Goal: Navigation & Orientation: Find specific page/section

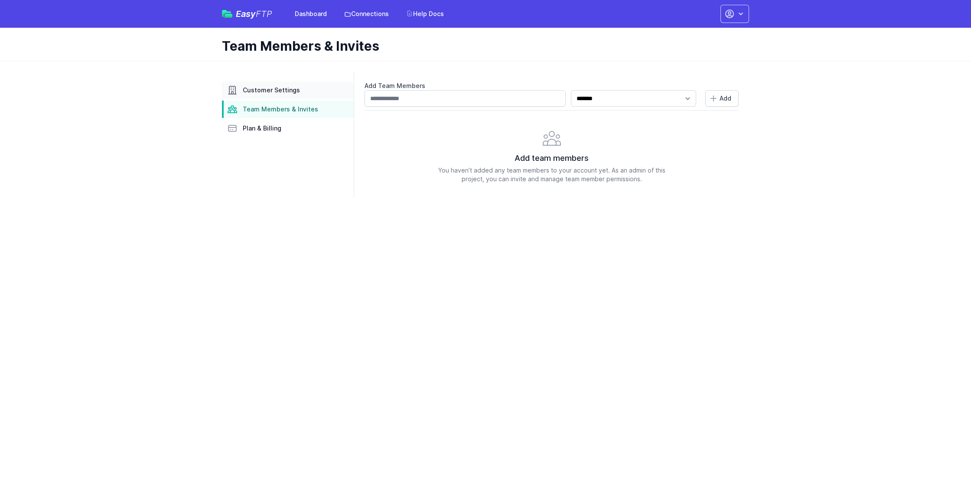
click at [266, 96] on link "Customer Settings" at bounding box center [288, 89] width 132 height 17
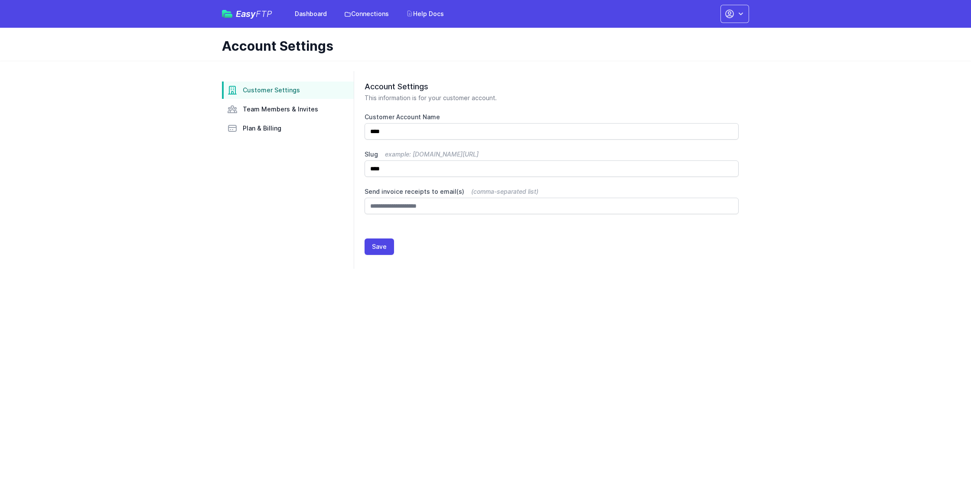
click at [297, 25] on div "Easy FTP Dashboard Connections Help Docs Account Settings Your Profile Contact …" at bounding box center [485, 14] width 527 height 28
click at [297, 15] on link "Dashboard" at bounding box center [311, 14] width 42 height 16
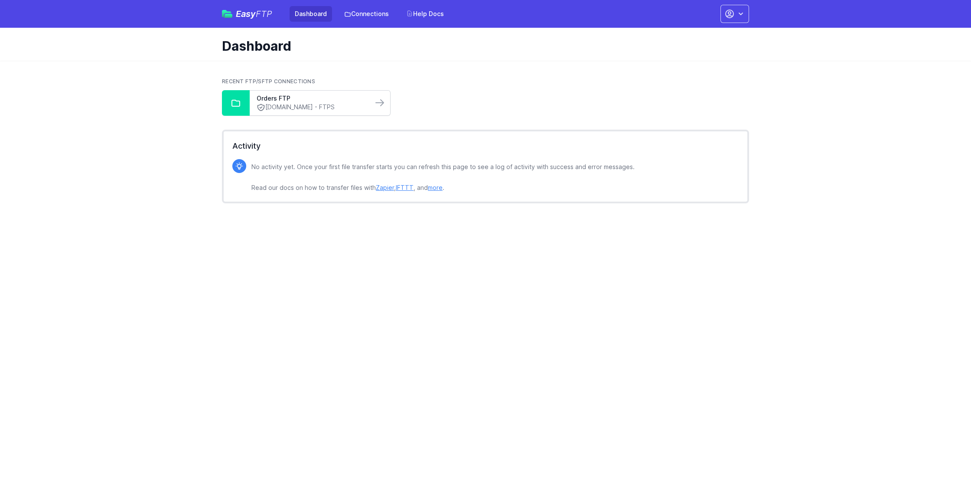
click at [267, 107] on link "[DOMAIN_NAME] - FTPS" at bounding box center [311, 107] width 109 height 9
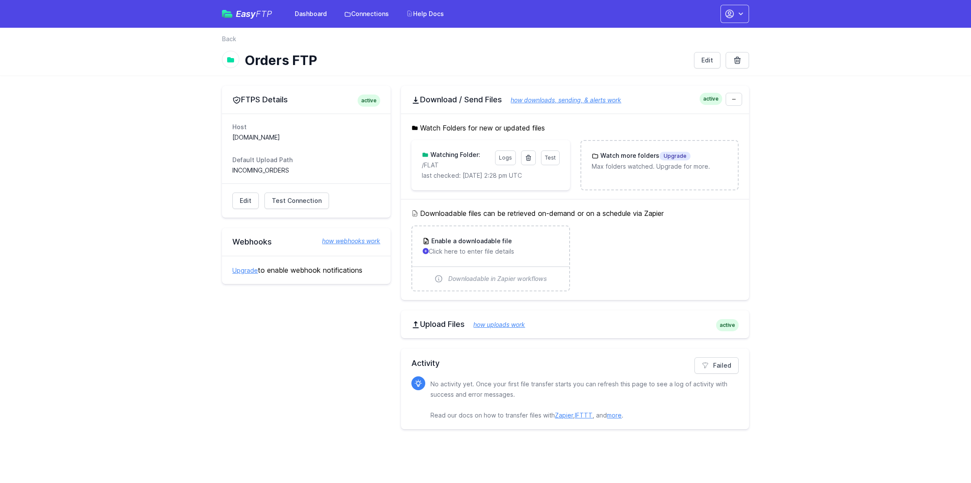
click at [253, 20] on div "Easy FTP Dashboard Connections Help Docs" at bounding box center [335, 14] width 227 height 16
click at [257, 19] on div "Easy FTP Dashboard Connections Help Docs" at bounding box center [335, 14] width 227 height 16
click at [742, 16] on icon "button" at bounding box center [740, 14] width 9 height 9
click at [642, 16] on div "Easy FTP Dashboard Connections Help Docs Account Settings Your Profile Contact …" at bounding box center [485, 14] width 527 height 28
click at [427, 12] on link "Help Docs" at bounding box center [425, 14] width 48 height 16
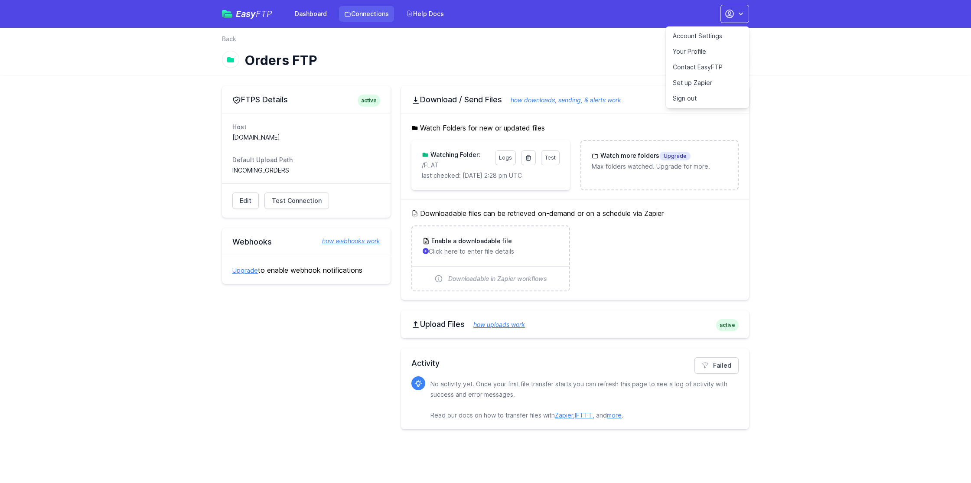
click at [371, 19] on link "Connections" at bounding box center [366, 14] width 55 height 16
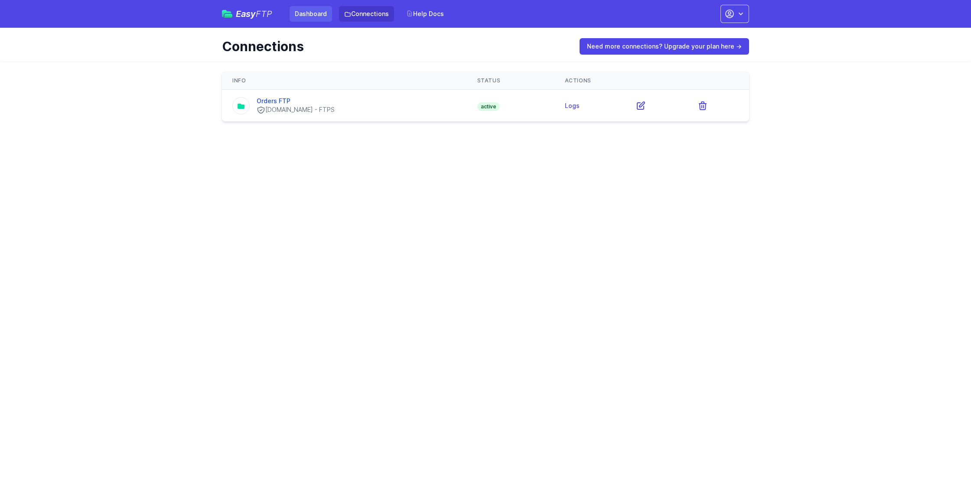
click at [313, 15] on link "Dashboard" at bounding box center [311, 14] width 42 height 16
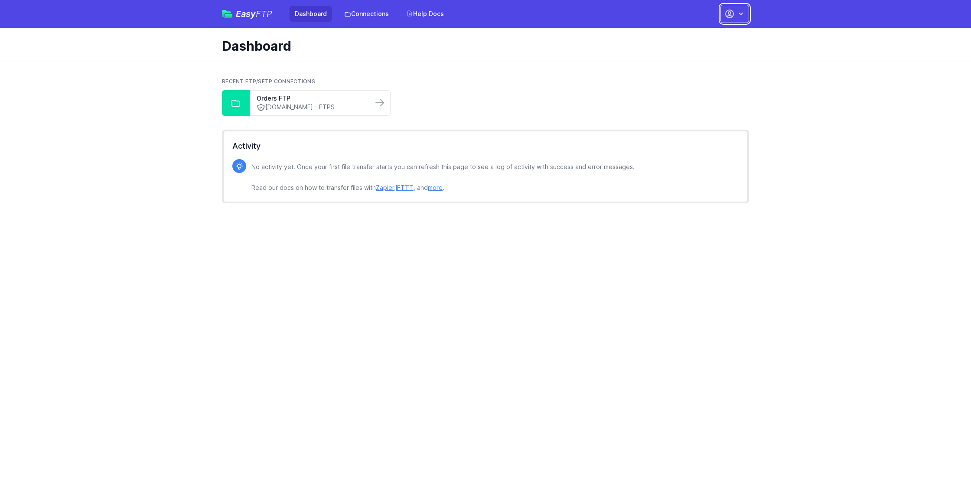
click at [737, 18] on button "button" at bounding box center [734, 14] width 29 height 18
click at [359, 105] on link "ftps.micahtek.com - FTPS" at bounding box center [311, 107] width 109 height 9
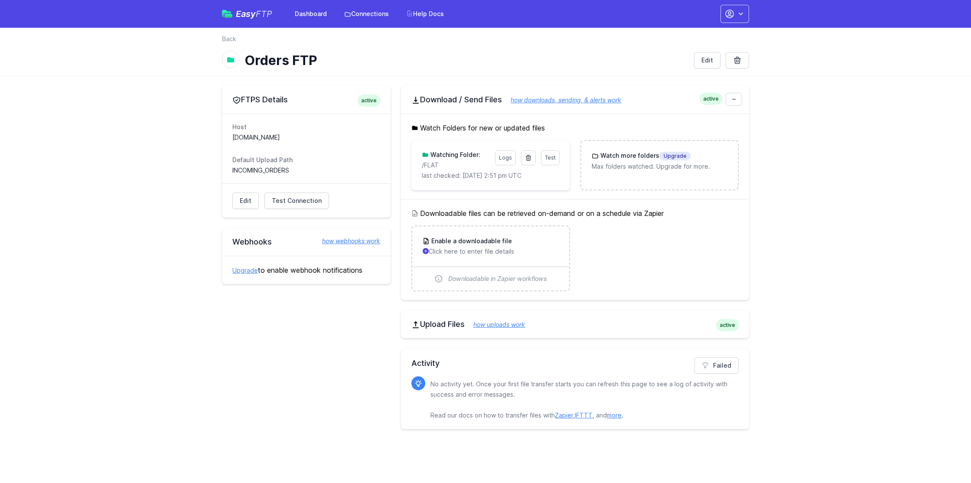
click at [510, 54] on h1 "Orders FTP" at bounding box center [465, 60] width 443 height 16
click at [358, 16] on link "Connections" at bounding box center [366, 14] width 55 height 16
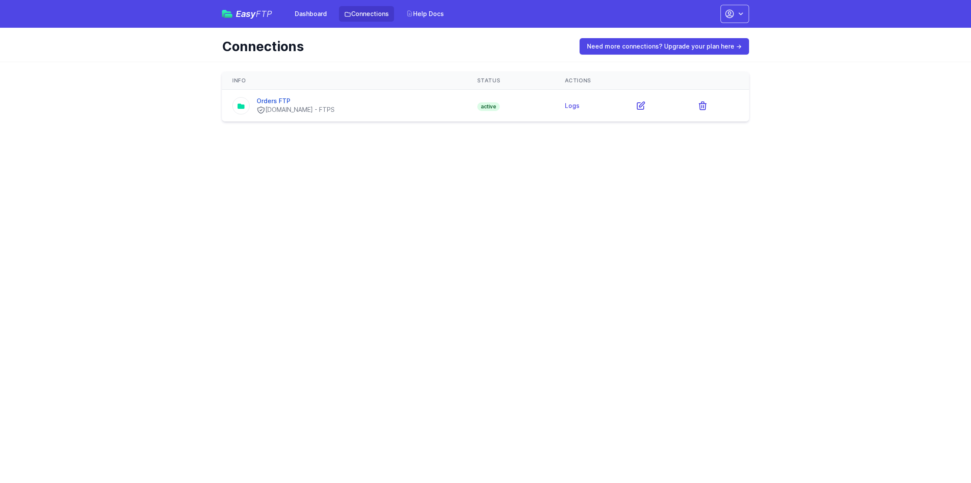
click at [253, 14] on span "Easy FTP" at bounding box center [254, 14] width 36 height 9
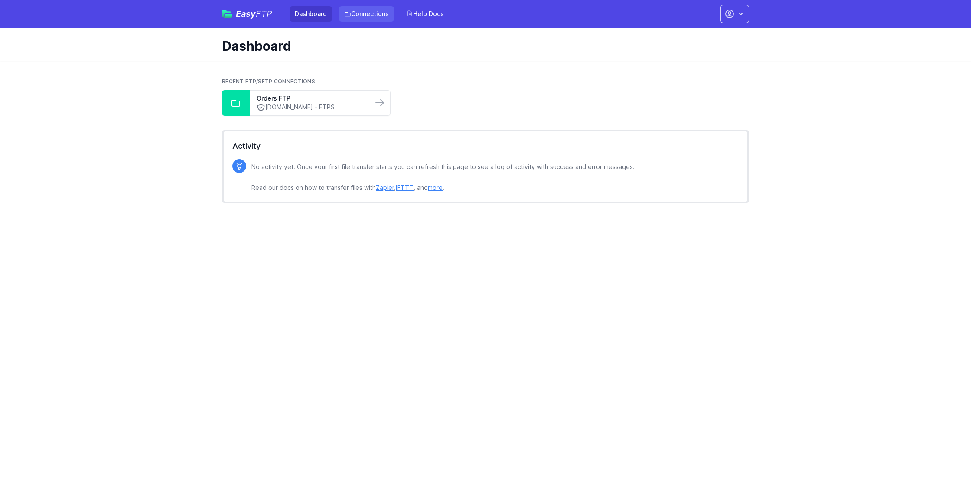
click at [363, 15] on link "Connections" at bounding box center [366, 14] width 55 height 16
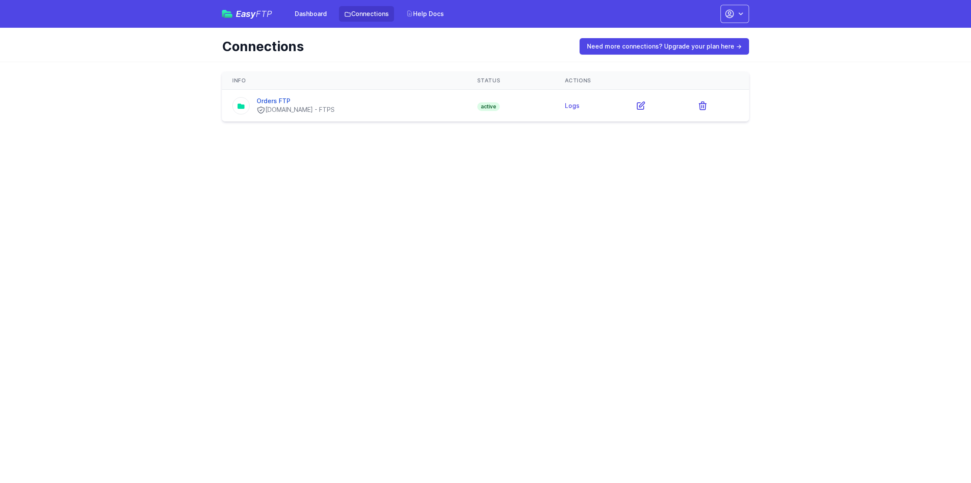
click at [309, 16] on link "Dashboard" at bounding box center [311, 14] width 42 height 16
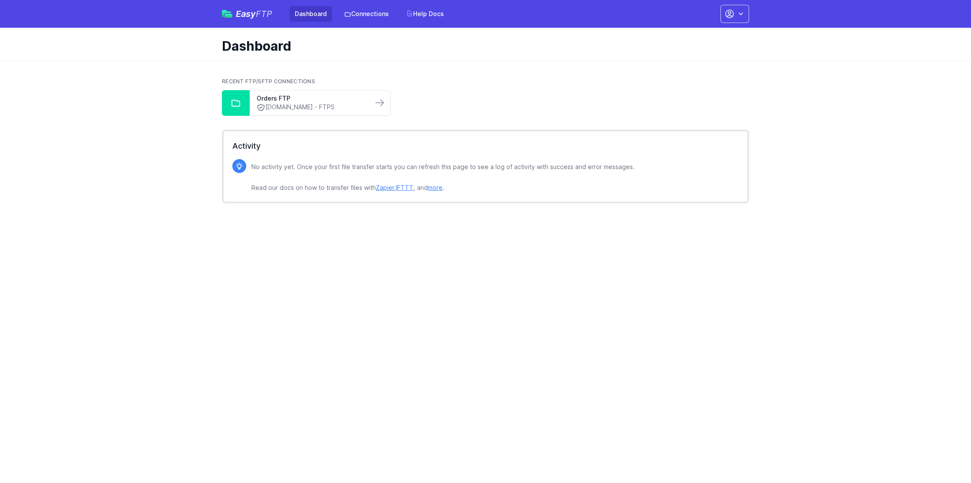
click at [395, 104] on ul "Orders FTP ftps.micahtek.com - FTPS" at bounding box center [485, 103] width 527 height 26
click at [377, 104] on icon at bounding box center [379, 103] width 10 height 10
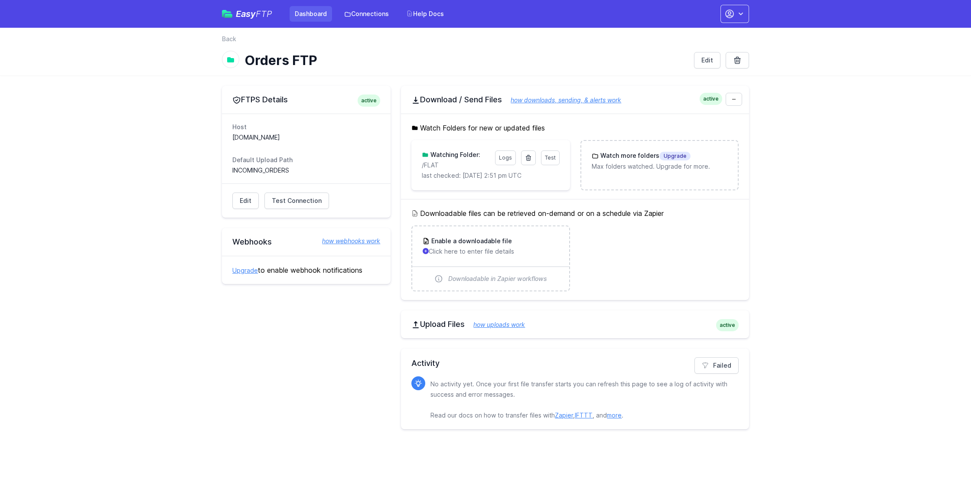
click at [305, 10] on link "Dashboard" at bounding box center [311, 14] width 42 height 16
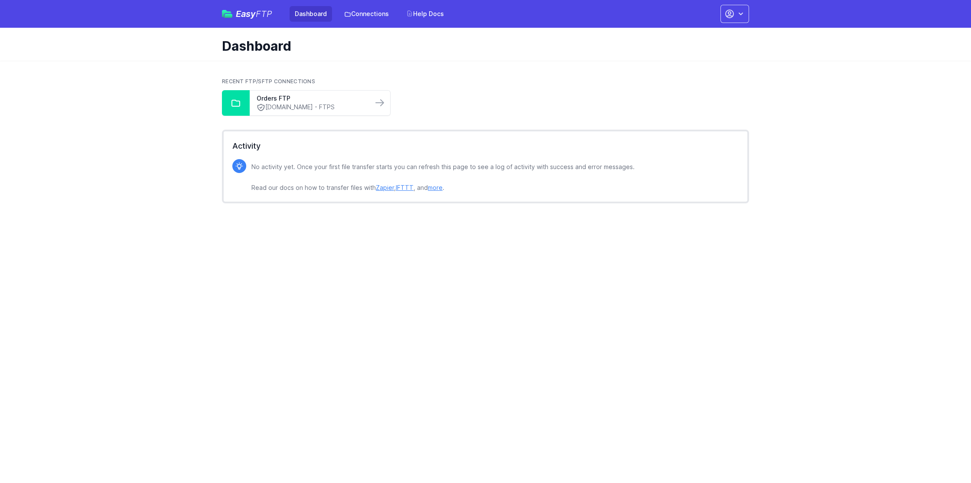
click at [247, 18] on span "Easy FTP" at bounding box center [254, 14] width 36 height 9
click at [374, 13] on link "Connections" at bounding box center [366, 14] width 55 height 16
